Goal: Information Seeking & Learning: Learn about a topic

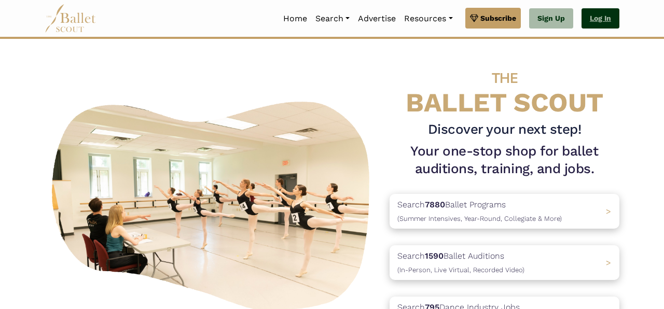
click at [592, 18] on link "Log In" at bounding box center [600, 18] width 38 height 21
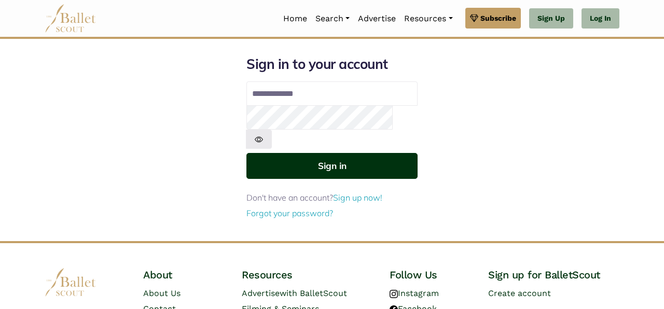
type input "**********"
click at [356, 153] on button "Sign in" at bounding box center [331, 165] width 171 height 25
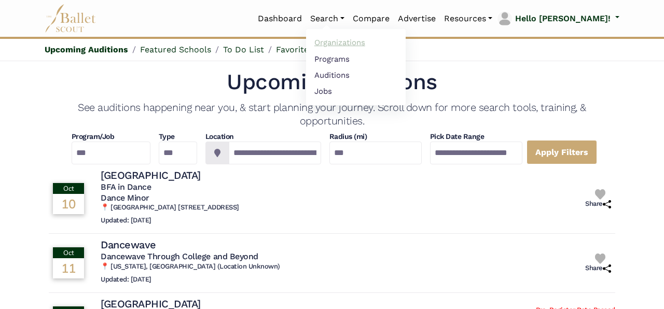
click at [370, 43] on link "Organizations" at bounding box center [356, 43] width 100 height 16
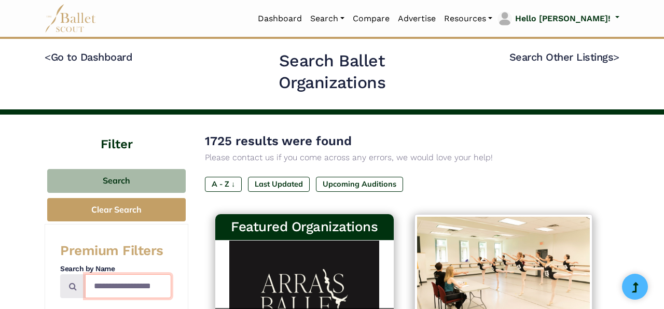
click at [105, 279] on input "Search by names..." at bounding box center [128, 286] width 86 height 24
type input "**********"
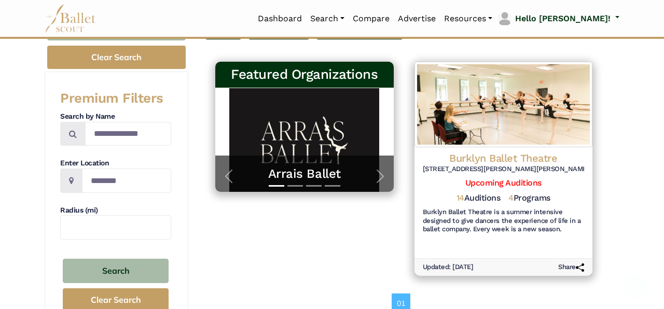
scroll to position [149, 0]
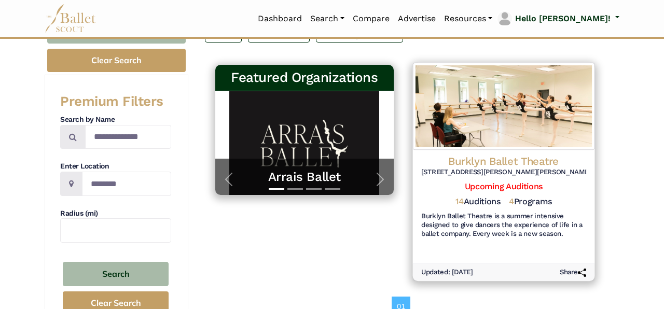
click at [546, 152] on div "Burklyn Ballet Theatre 337 College Hill Rd, Johnson, VT 05656 Upcoming Audition…" at bounding box center [502, 197] width 181 height 95
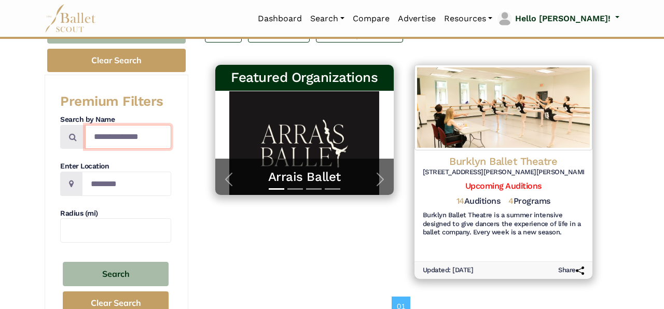
drag, startPoint x: 158, startPoint y: 137, endPoint x: 24, endPoint y: 107, distance: 137.1
click at [85, 125] on input "**********" at bounding box center [128, 137] width 86 height 24
type input "*********"
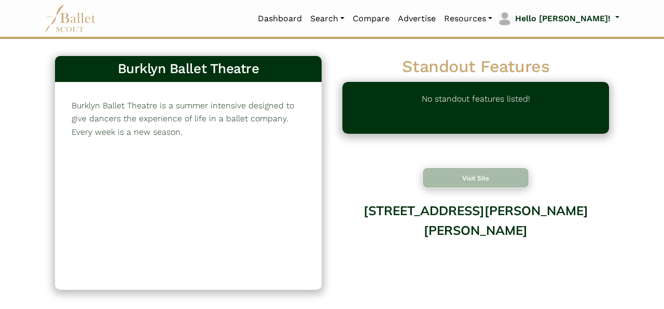
click at [475, 179] on button "Visit Site" at bounding box center [475, 177] width 107 height 21
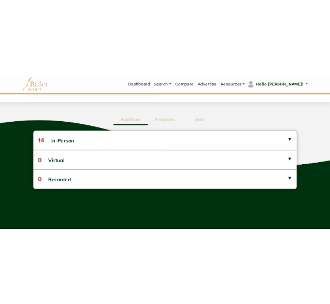
scroll to position [258, 0]
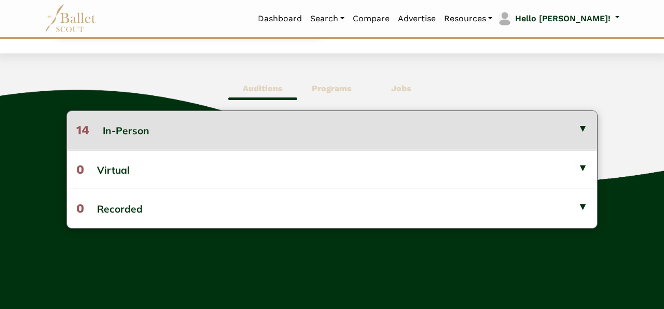
click at [544, 131] on button "14 In-Person" at bounding box center [332, 130] width 530 height 38
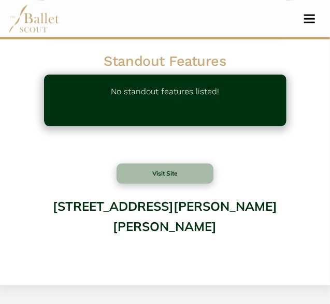
click at [297, 158] on div "Burklyn Ballet Theatre 246 Burklyn Ballet Theatre is a summer intensive designe…" at bounding box center [165, 36] width 280 height 487
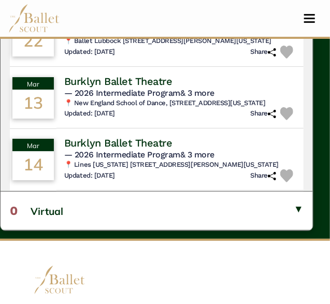
scroll to position [447, 0]
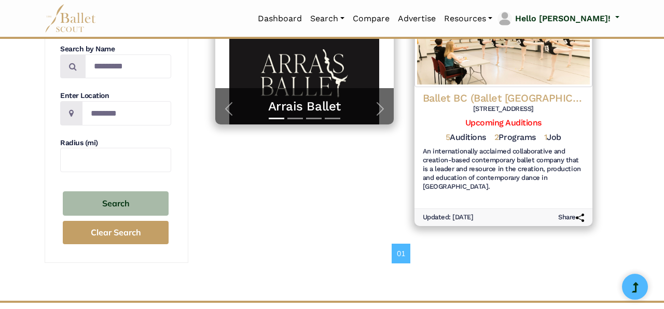
scroll to position [222, 0]
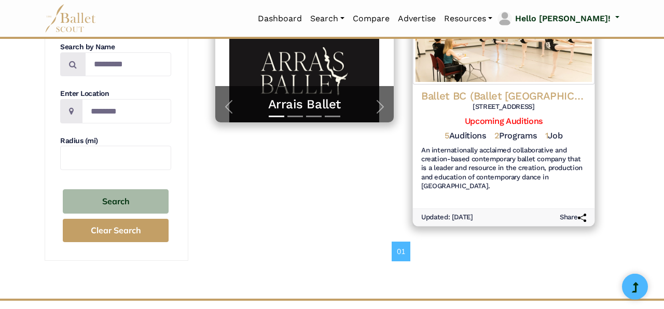
click at [544, 93] on h4 "Ballet BC (Ballet [GEOGRAPHIC_DATA])" at bounding box center [502, 96] width 165 height 14
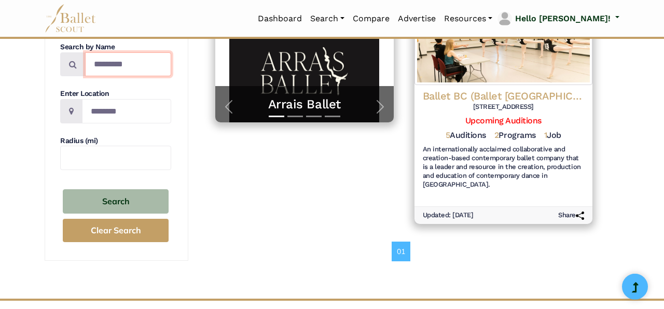
drag, startPoint x: 147, startPoint y: 67, endPoint x: 43, endPoint y: 50, distance: 105.1
click at [85, 52] on input "*********" at bounding box center [128, 64] width 86 height 24
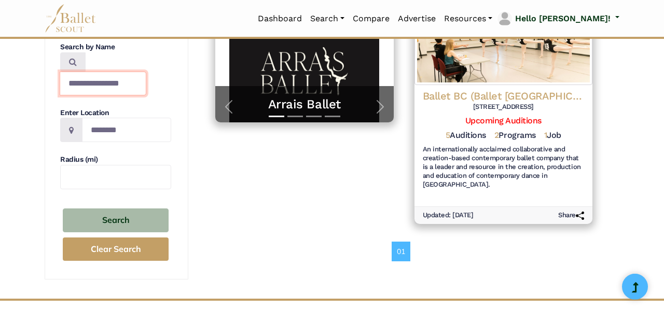
type input "**********"
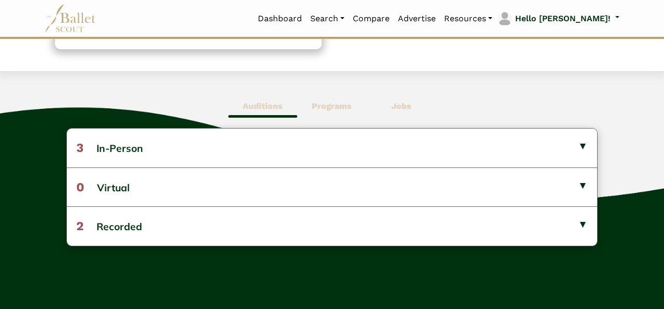
scroll to position [239, 0]
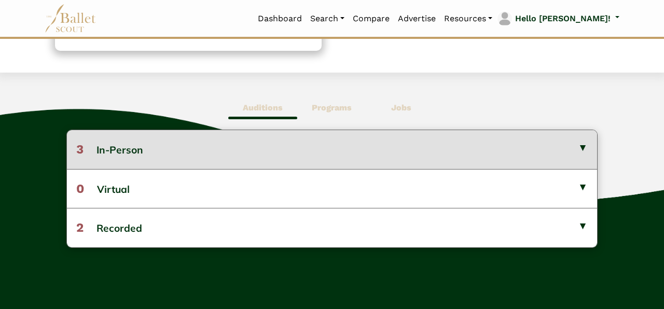
click at [552, 146] on button "3 In-Person" at bounding box center [332, 149] width 530 height 38
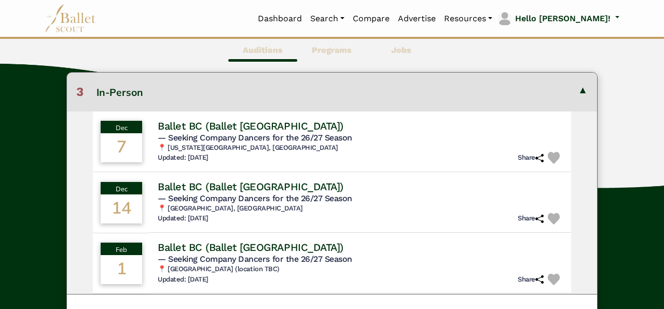
scroll to position [295, 0]
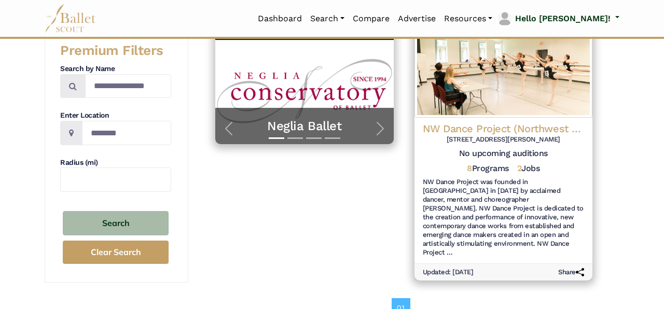
scroll to position [199, 0]
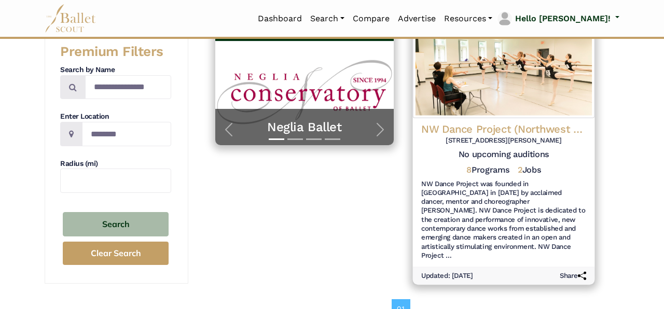
click at [512, 131] on h4 "NW Dance Project (Northwest Dance Project)" at bounding box center [502, 129] width 165 height 14
click at [516, 124] on h4 "NW Dance Project (Northwest Dance Project)" at bounding box center [502, 129] width 165 height 14
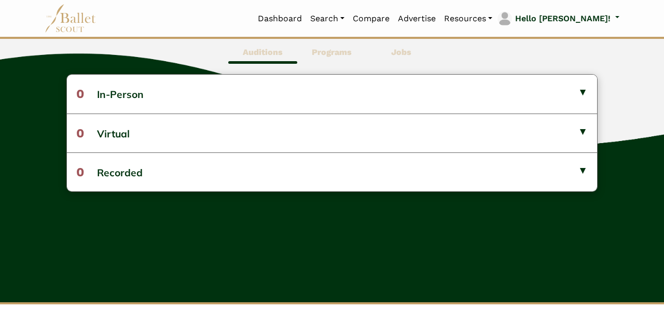
scroll to position [306, 0]
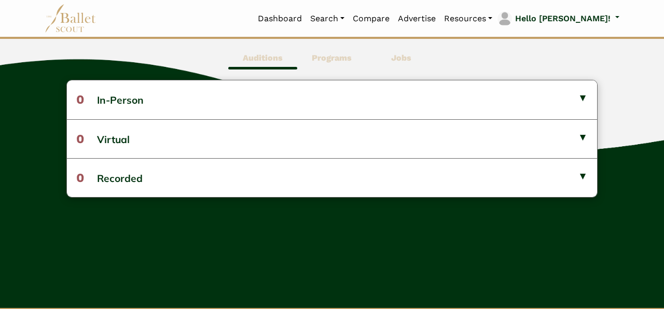
click at [345, 62] on span "Programs" at bounding box center [331, 58] width 69 height 24
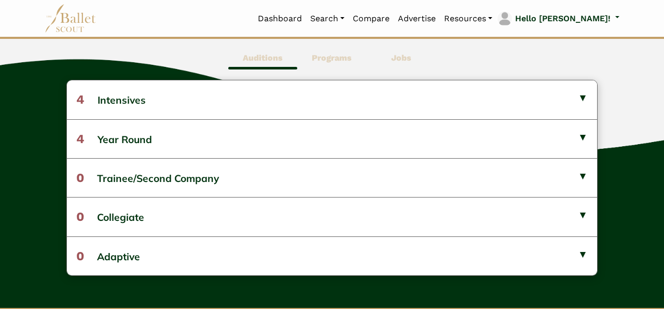
click at [397, 60] on b "Jobs" at bounding box center [401, 58] width 20 height 10
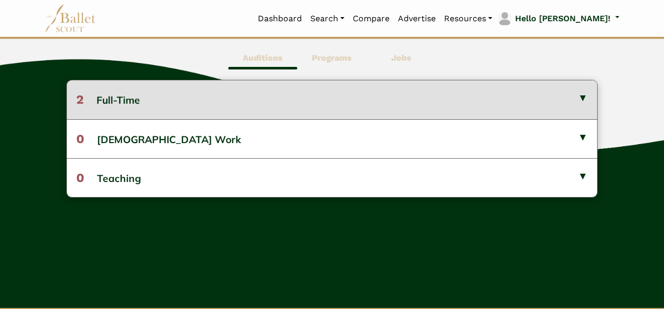
click at [403, 88] on button "2 Full-Time" at bounding box center [332, 99] width 530 height 38
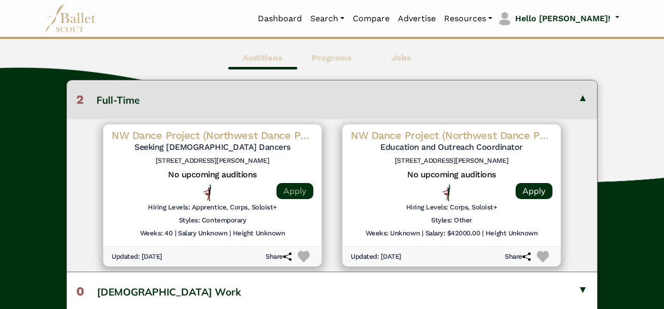
click at [301, 187] on link "Apply" at bounding box center [294, 191] width 37 height 16
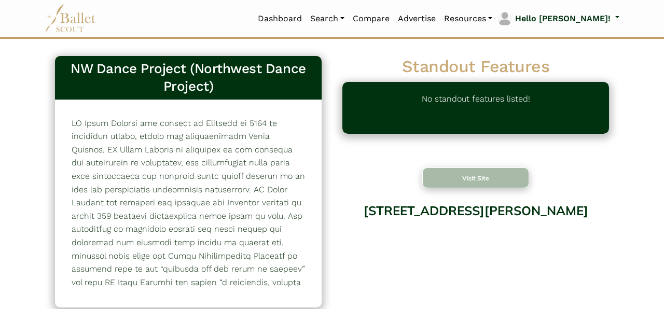
click at [486, 173] on button "Visit Site" at bounding box center [475, 177] width 107 height 21
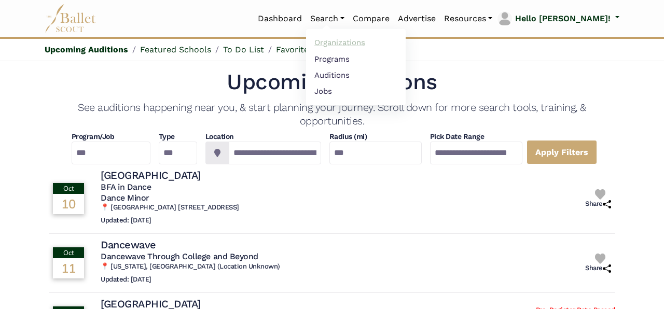
click at [365, 45] on link "Organizations" at bounding box center [356, 43] width 100 height 16
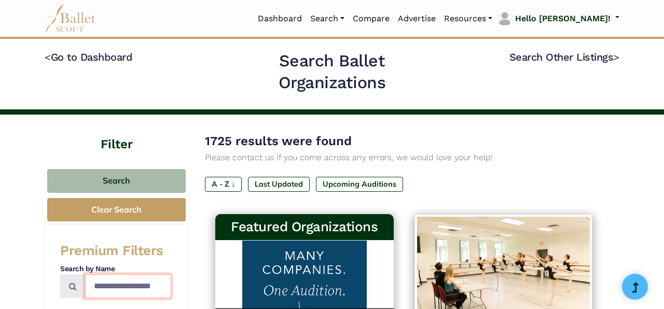
click at [122, 289] on input "Search by names..." at bounding box center [128, 286] width 86 height 24
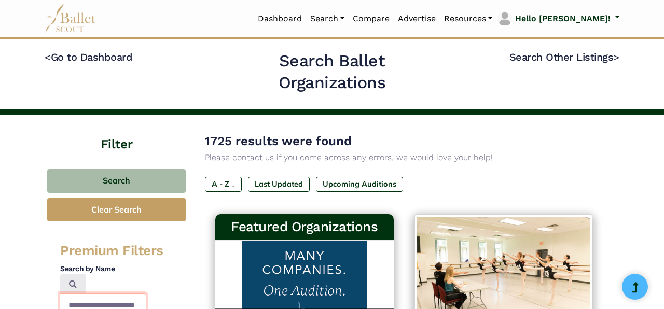
scroll to position [0, 7]
type input "**********"
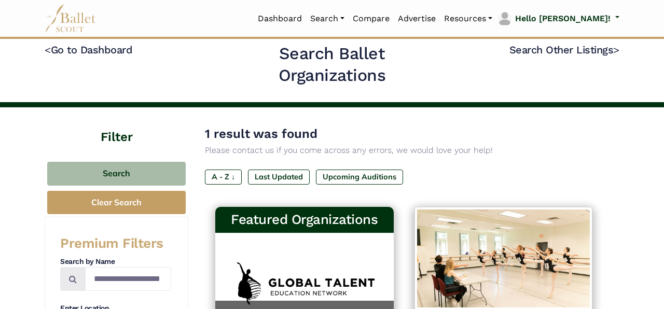
scroll to position [8, 0]
